Goal: Task Accomplishment & Management: Complete application form

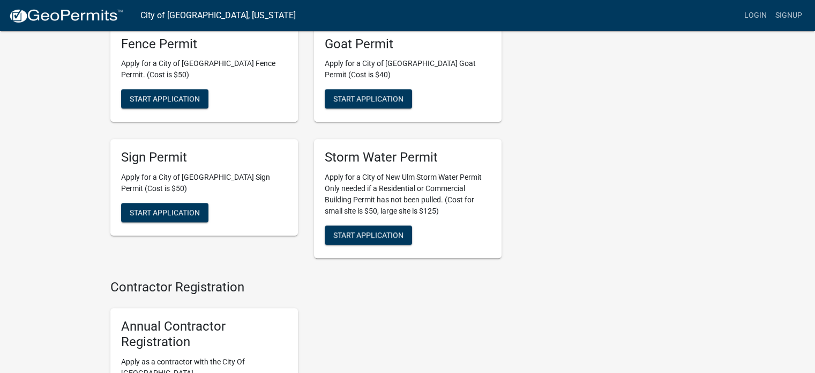
scroll to position [1056, 0]
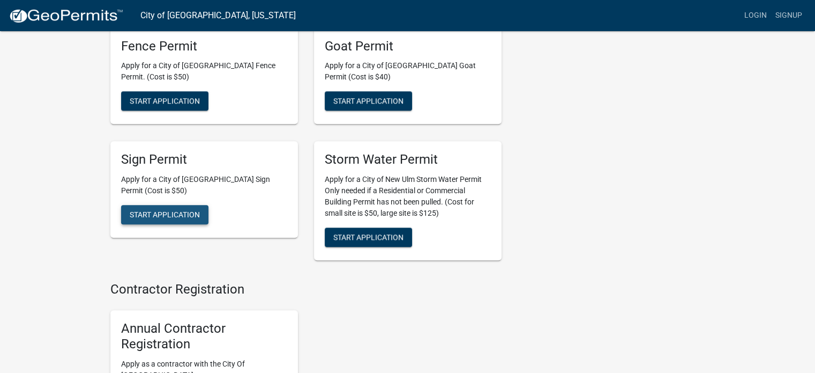
click at [152, 210] on span "Start Application" at bounding box center [165, 214] width 70 height 9
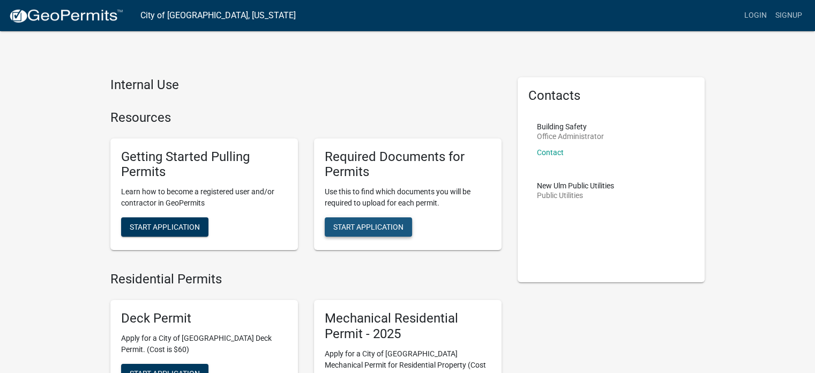
drag, startPoint x: 379, startPoint y: 227, endPoint x: 366, endPoint y: 232, distance: 14.2
click at [374, 229] on span "Start Application" at bounding box center [368, 226] width 70 height 9
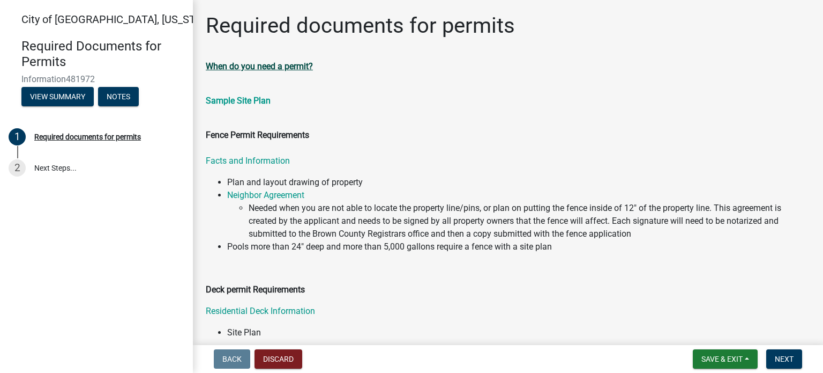
click at [280, 64] on strong "When do you need a permit?" at bounding box center [259, 66] width 107 height 10
click at [64, 96] on button "View Summary" at bounding box center [57, 96] width 72 height 19
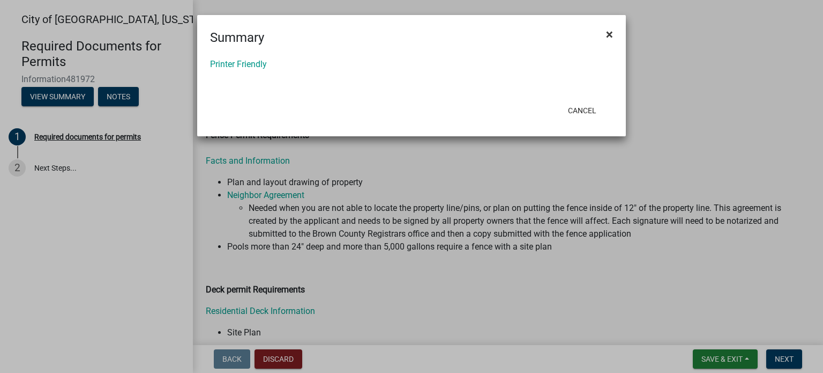
click at [612, 32] on span "×" at bounding box center [609, 34] width 7 height 15
